Goal: Task Accomplishment & Management: Complete application form

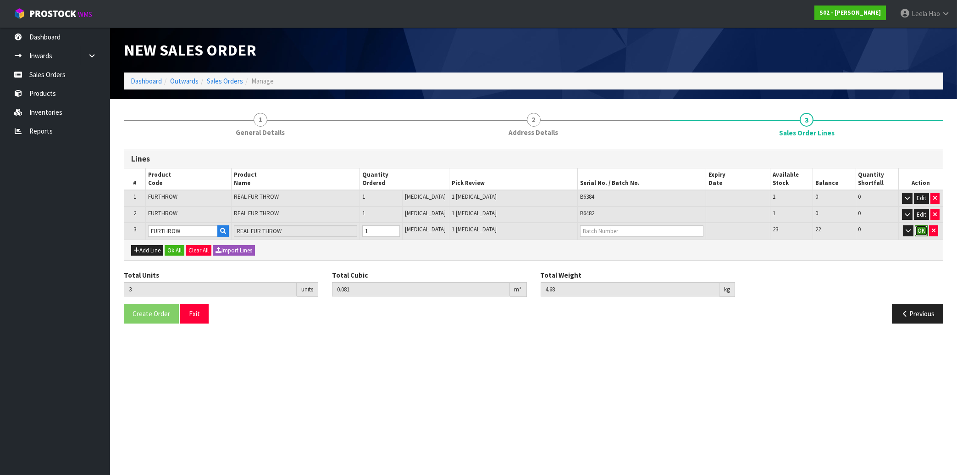
click at [920, 232] on button "OK" at bounding box center [921, 230] width 13 height 11
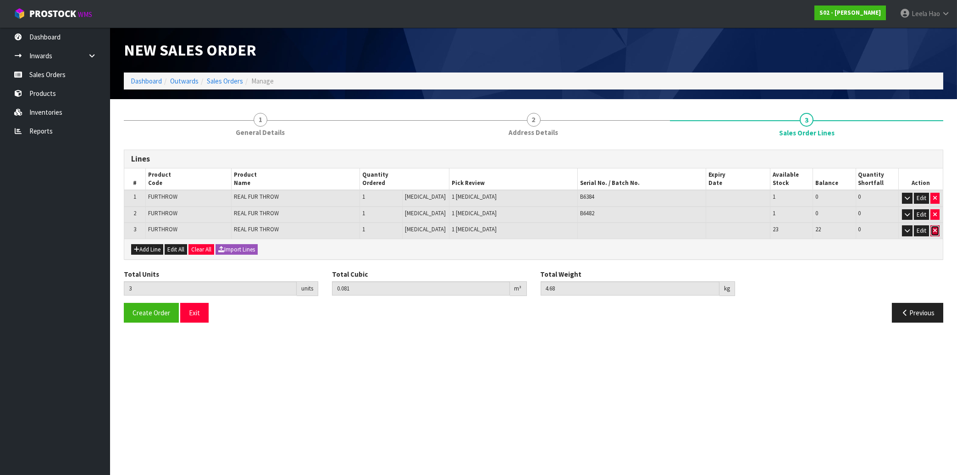
click at [936, 229] on icon "button" at bounding box center [935, 231] width 4 height 6
type input "2"
type input "0.054"
type input "3.12"
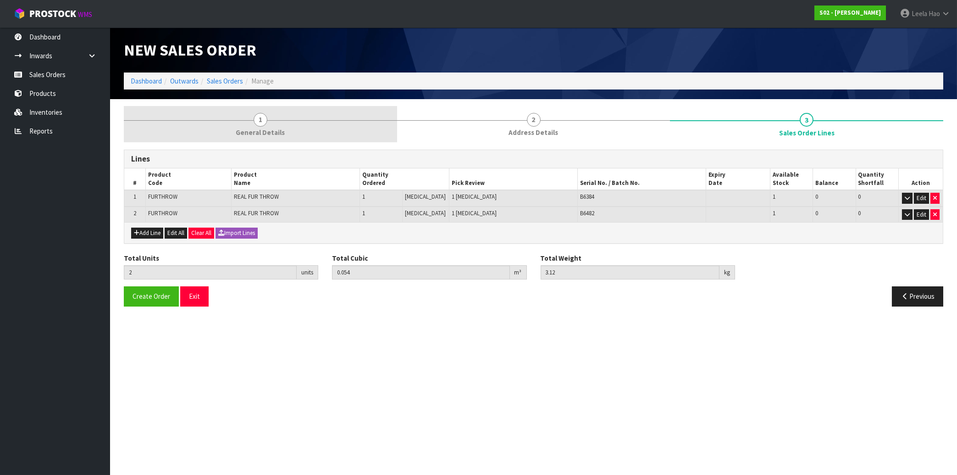
click at [259, 130] on span "General Details" at bounding box center [260, 133] width 49 height 10
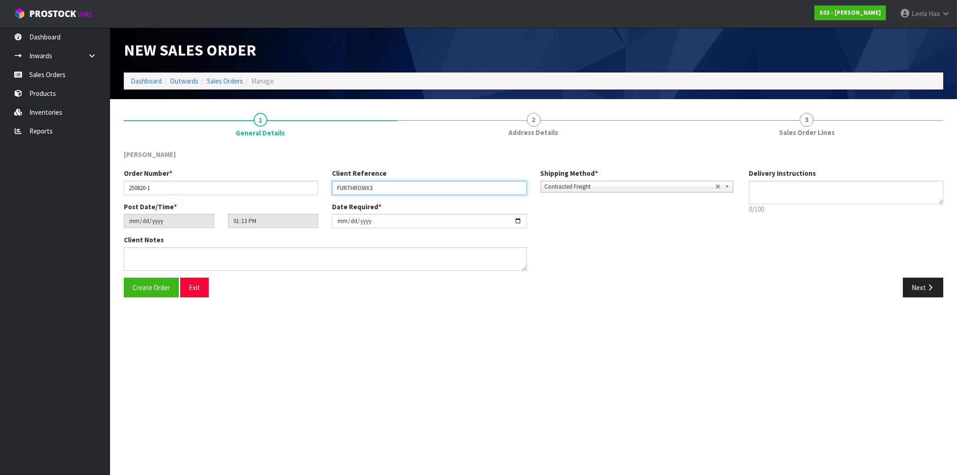
click at [383, 190] on input "FURTHROWX3" at bounding box center [429, 188] width 194 height 14
type input "FURTHROWX2"
click at [144, 286] on span "Create Order" at bounding box center [152, 287] width 38 height 9
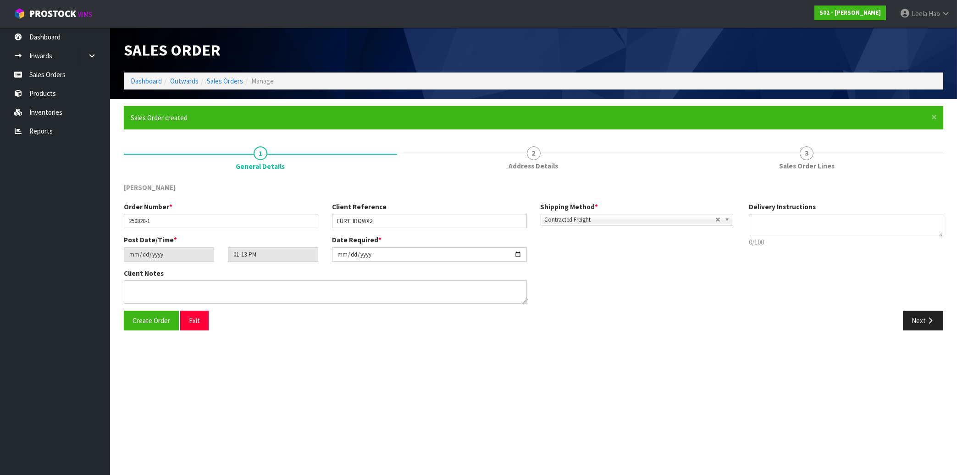
type input "17:13:00.000"
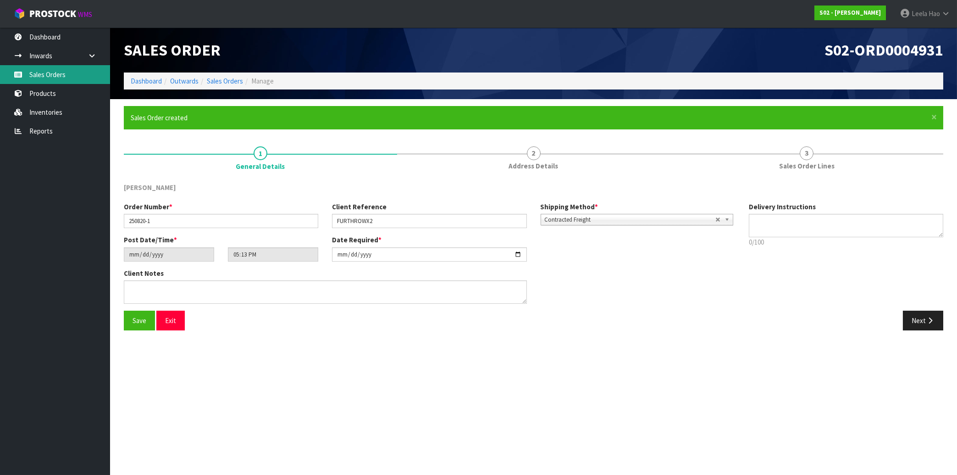
click at [51, 81] on link "Sales Orders" at bounding box center [55, 74] width 110 height 19
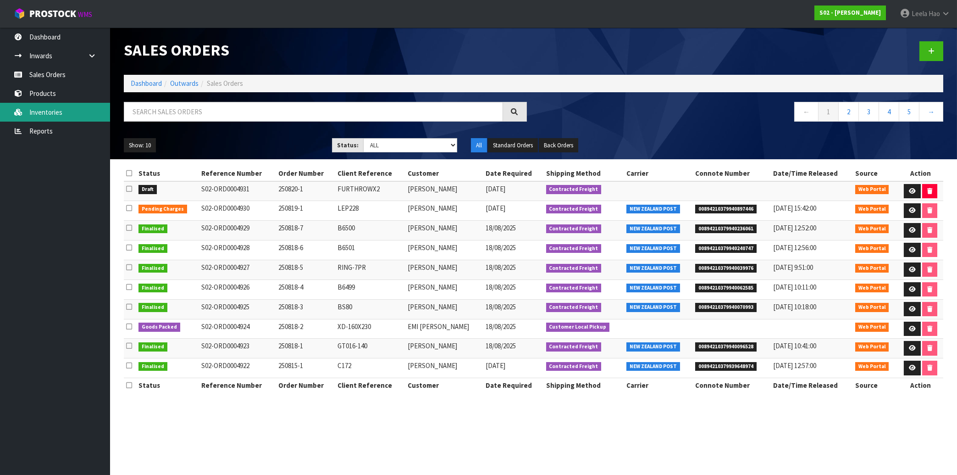
click at [37, 114] on link "Inventories" at bounding box center [55, 112] width 110 height 19
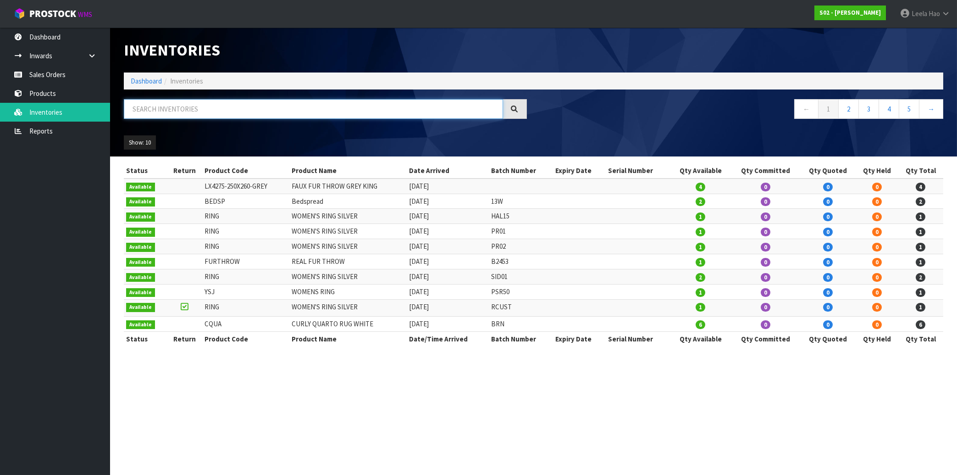
click at [181, 110] on input "text" at bounding box center [313, 109] width 379 height 20
type input "7PR"
